Goal: Task Accomplishment & Management: Manage account settings

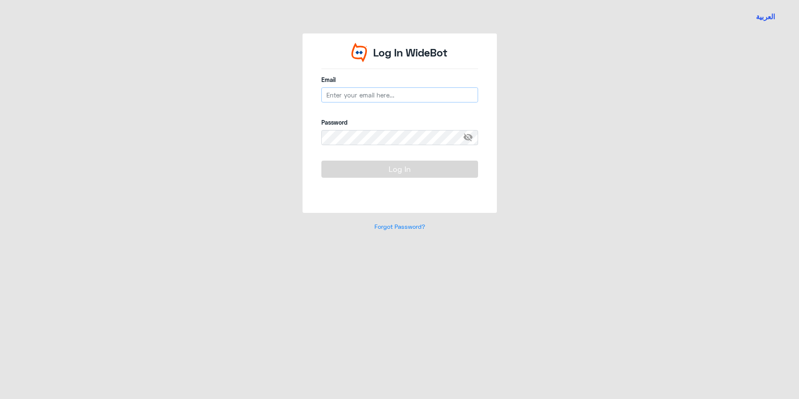
click at [361, 94] on input "email" at bounding box center [399, 94] width 157 height 15
type input "[EMAIL_ADDRESS][DOMAIN_NAME]"
drag, startPoint x: 420, startPoint y: 98, endPoint x: 323, endPoint y: 99, distance: 97.4
click at [323, 99] on input "[EMAIL_ADDRESS][DOMAIN_NAME]" at bounding box center [399, 94] width 157 height 15
